Goal: Task Accomplishment & Management: Manage account settings

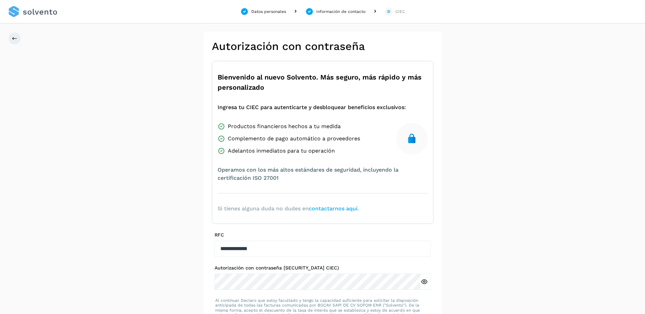
scroll to position [40, 0]
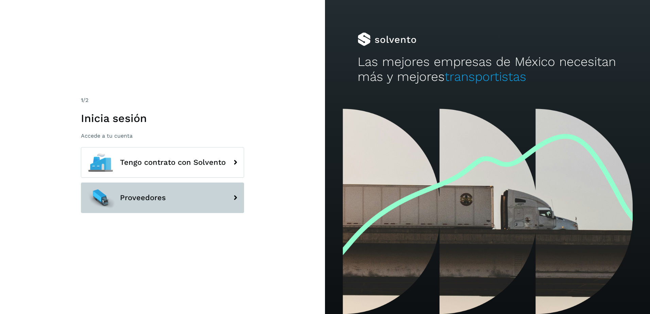
click at [150, 187] on button "Proveedores" at bounding box center [162, 198] width 163 height 31
click at [184, 191] on button "Proveedores" at bounding box center [162, 198] width 163 height 31
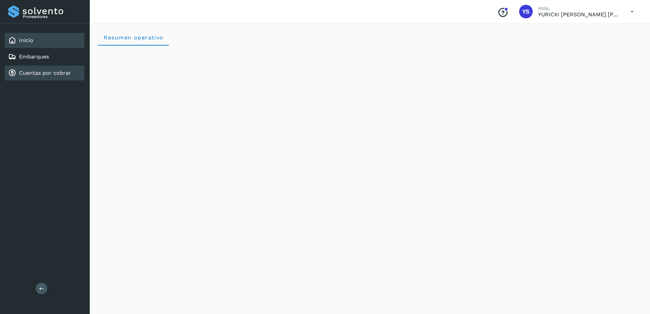
click at [27, 72] on link "Cuentas por cobrar" at bounding box center [45, 73] width 52 height 6
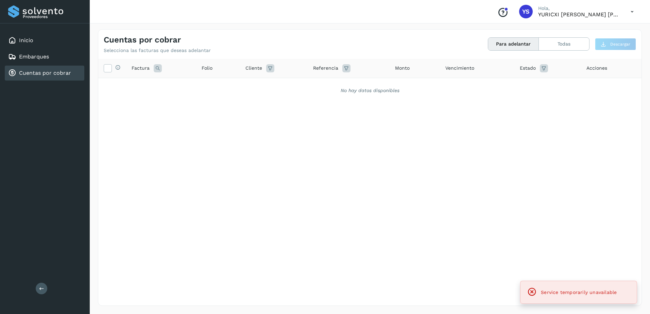
click at [632, 12] on icon at bounding box center [632, 12] width 14 height 14
click at [608, 28] on div "Cerrar sesión" at bounding box center [598, 30] width 81 height 13
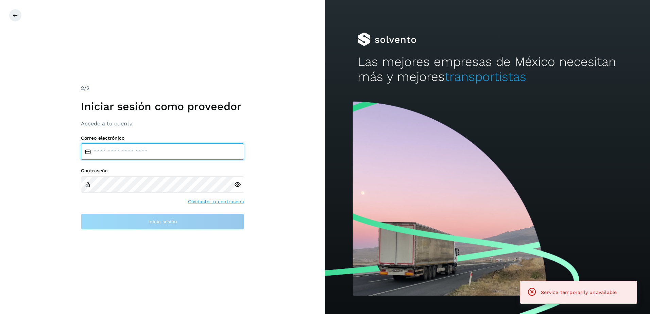
type input "**********"
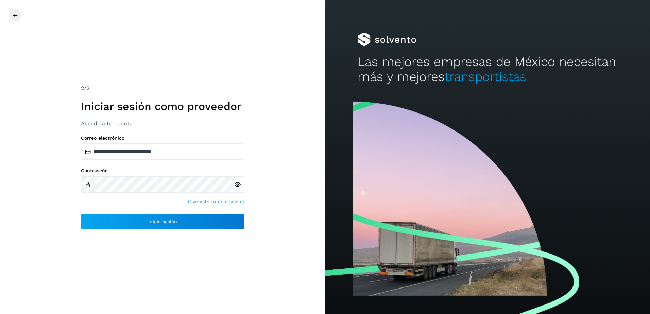
click at [240, 183] on icon at bounding box center [237, 184] width 7 height 7
click at [239, 184] on icon at bounding box center [237, 184] width 7 height 7
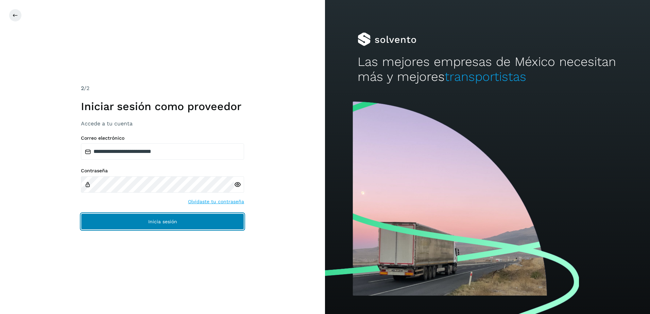
click at [162, 218] on button "Inicia sesión" at bounding box center [162, 222] width 163 height 16
